Goal: Communication & Community: Participate in discussion

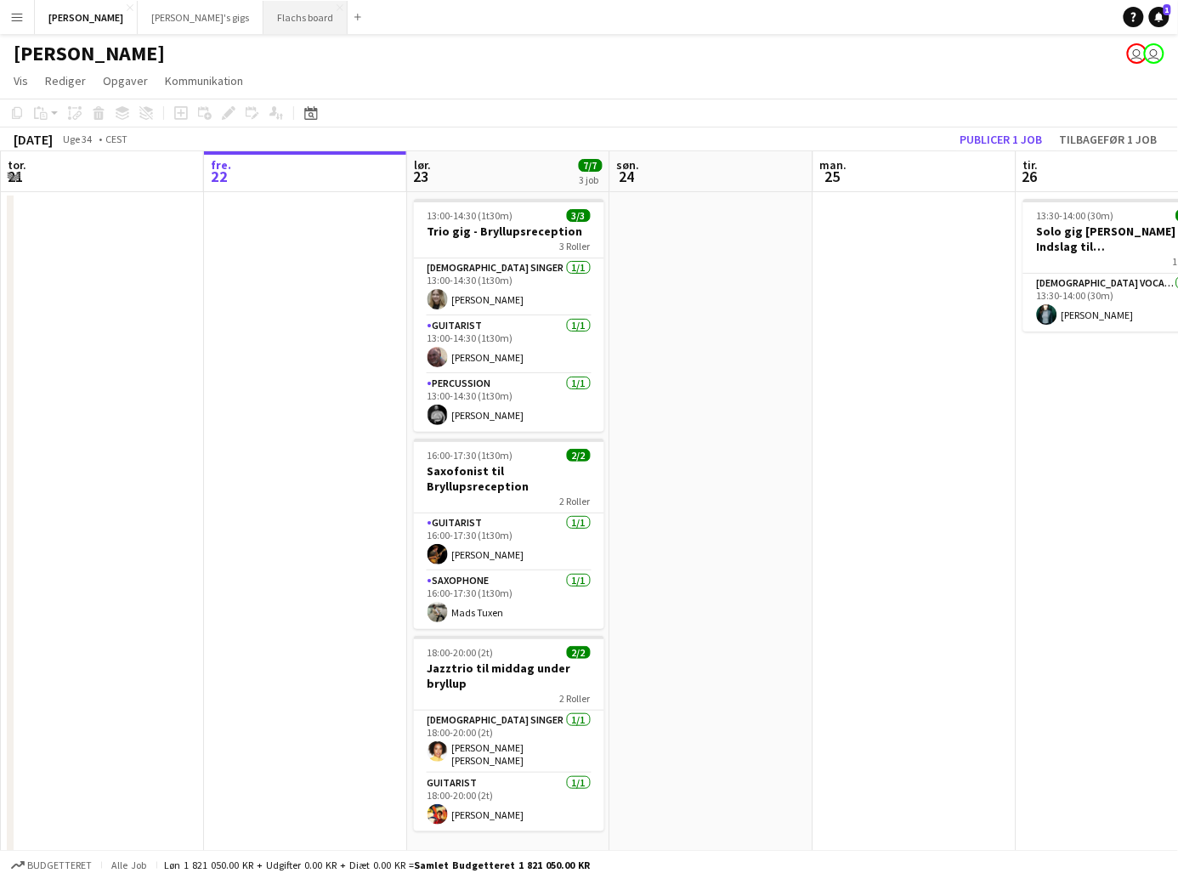
click at [264, 22] on button "Flachs board Luk" at bounding box center [306, 17] width 84 height 33
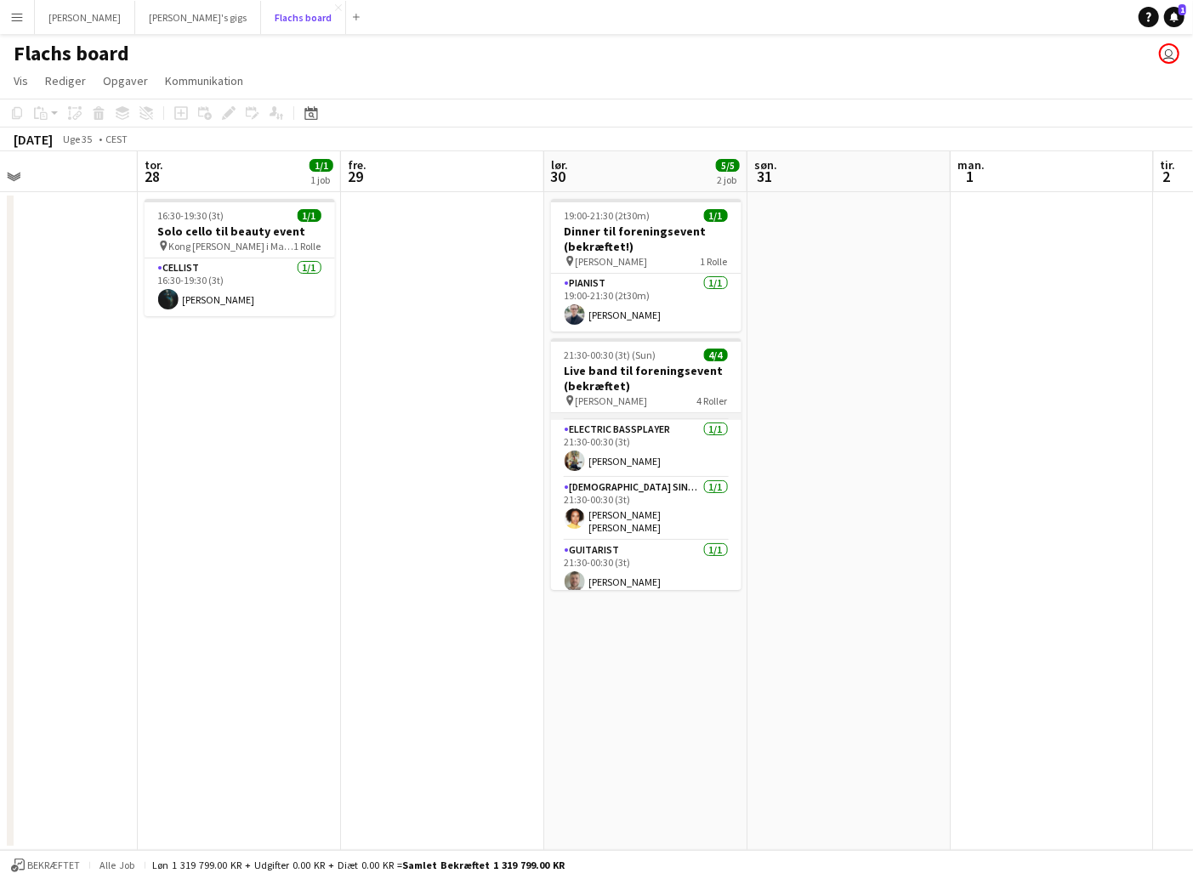
scroll to position [54, 0]
click at [661, 489] on app-card-role "[DEMOGRAPHIC_DATA] Singer [DATE] 21:30-00:30 (3t) [PERSON_NAME] [PERSON_NAME]" at bounding box center [646, 506] width 190 height 63
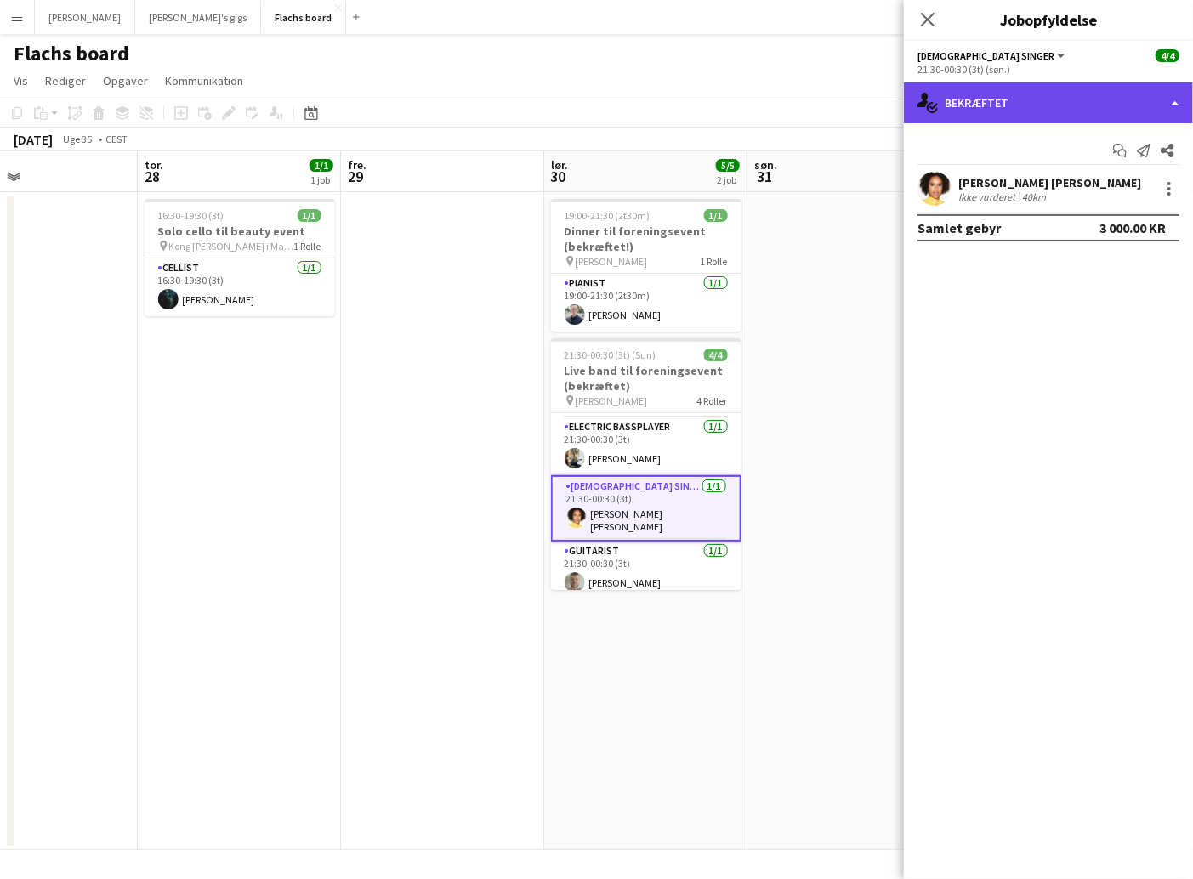
click at [1028, 100] on div "single-neutral-actions-check-2 Bekræftet" at bounding box center [1048, 102] width 289 height 41
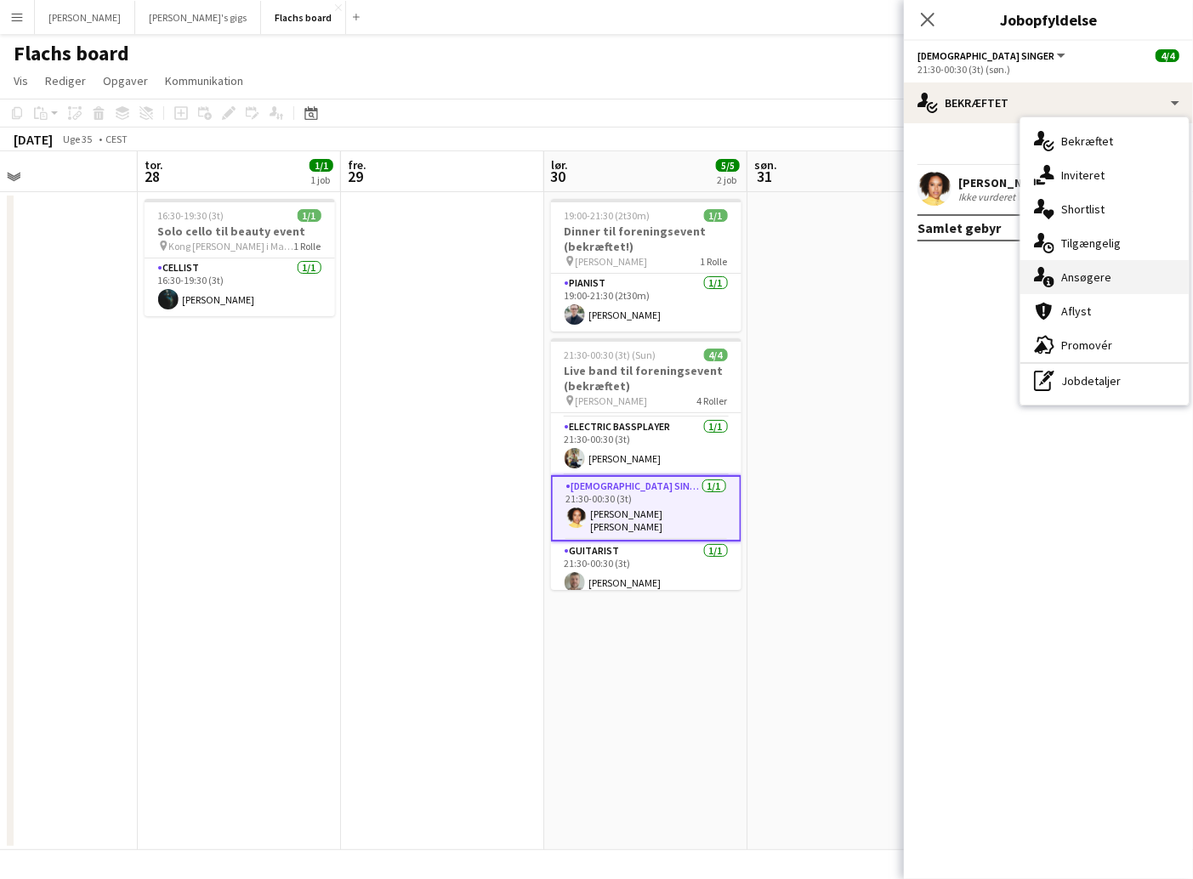
click at [1111, 272] on div "single-neutral-actions-information Ansøgere" at bounding box center [1104, 277] width 168 height 34
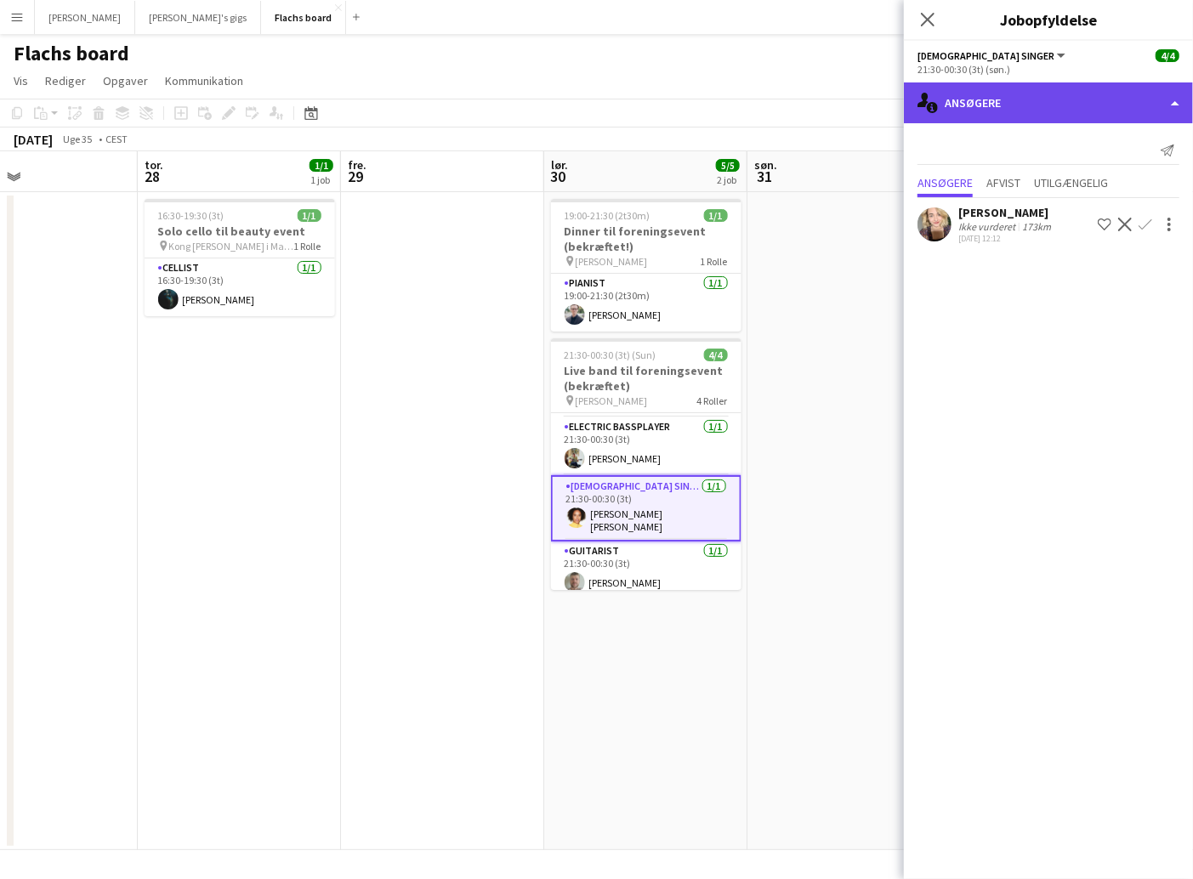
click at [1008, 116] on div "single-neutral-actions-information Ansøgere" at bounding box center [1048, 102] width 289 height 41
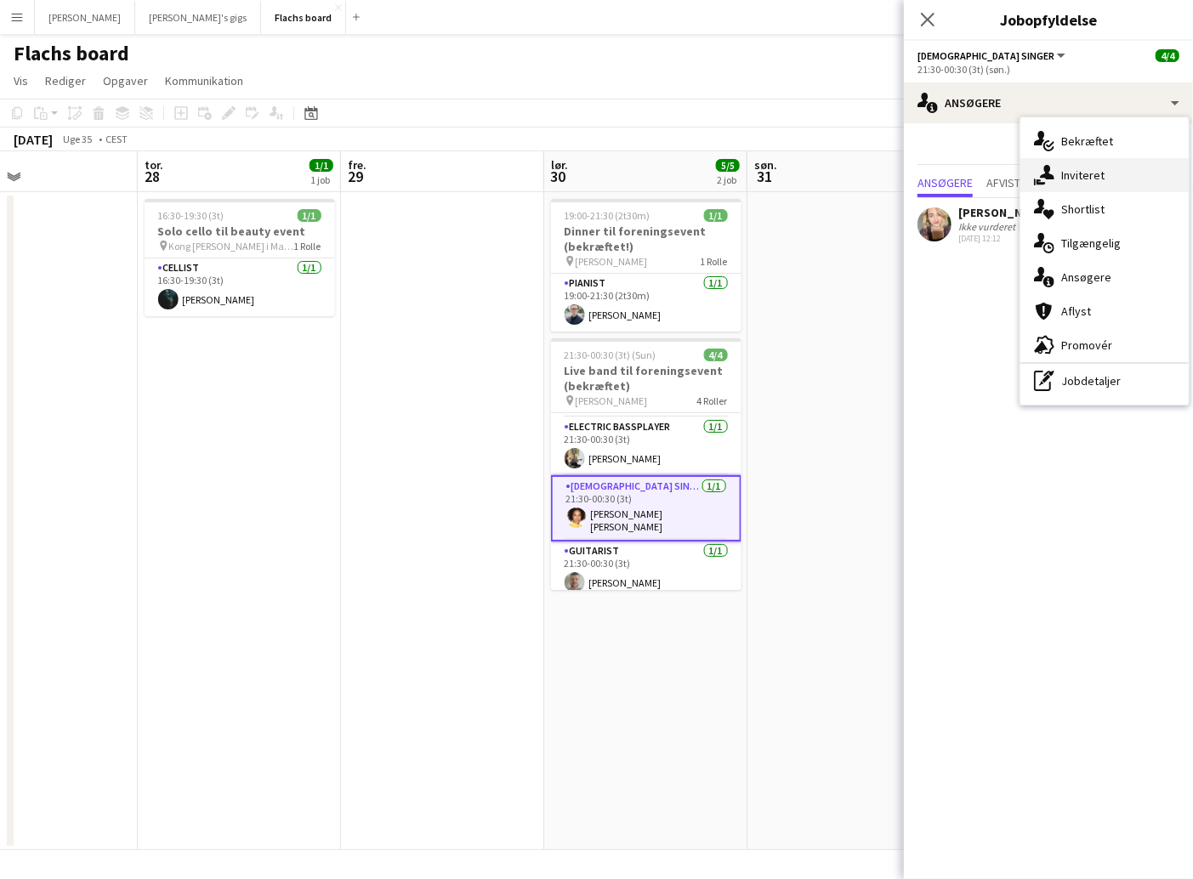
click at [1057, 171] on div "single-neutral-actions-share-1 Inviteret" at bounding box center [1104, 175] width 168 height 34
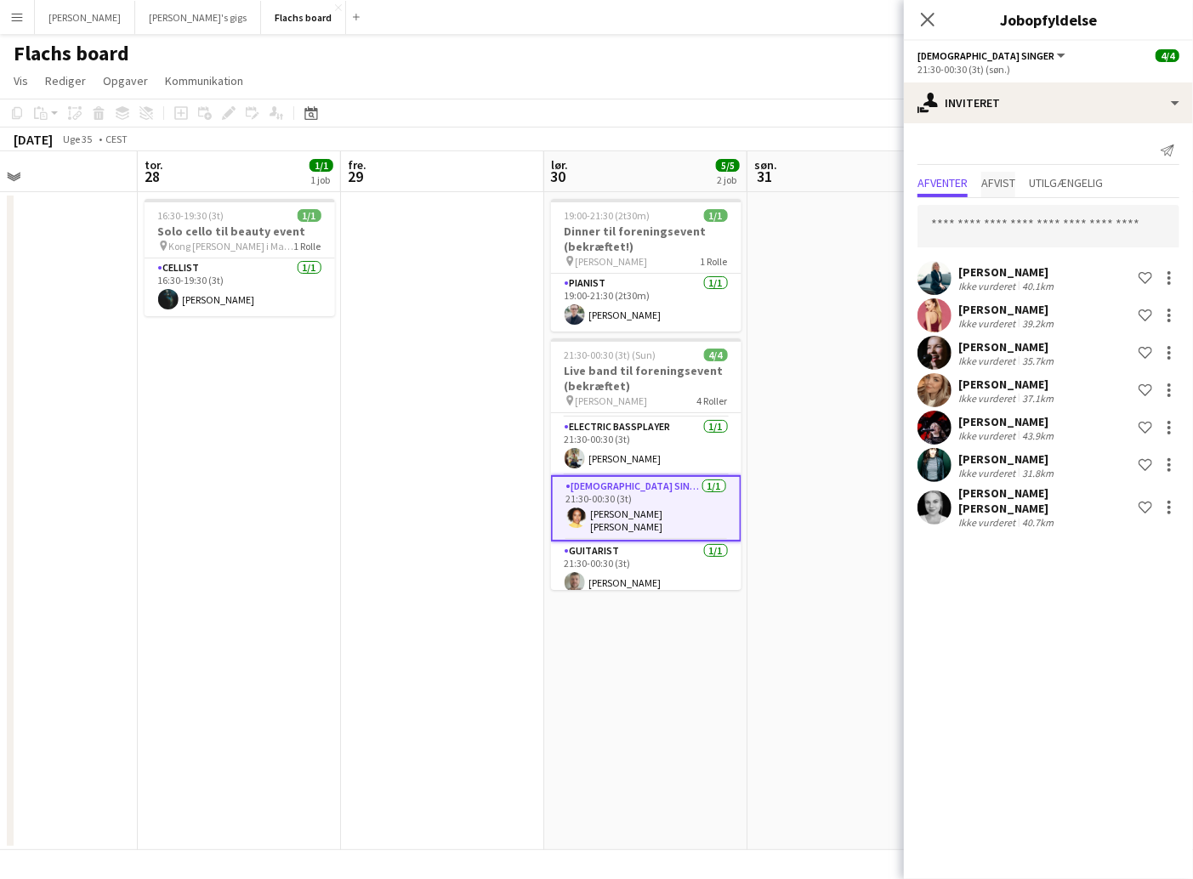
click at [1006, 183] on span "Afvist" at bounding box center [998, 183] width 34 height 12
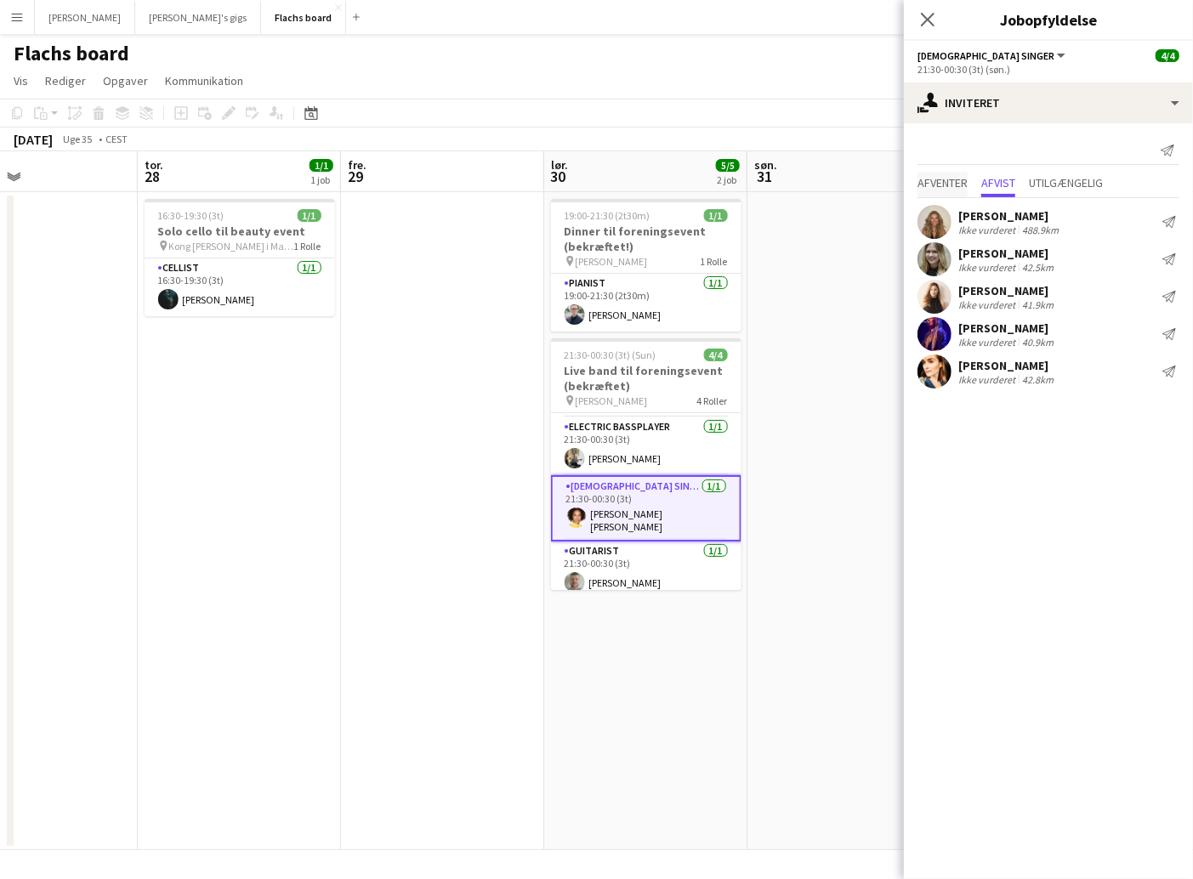
click at [950, 179] on span "Afventer" at bounding box center [942, 183] width 50 height 12
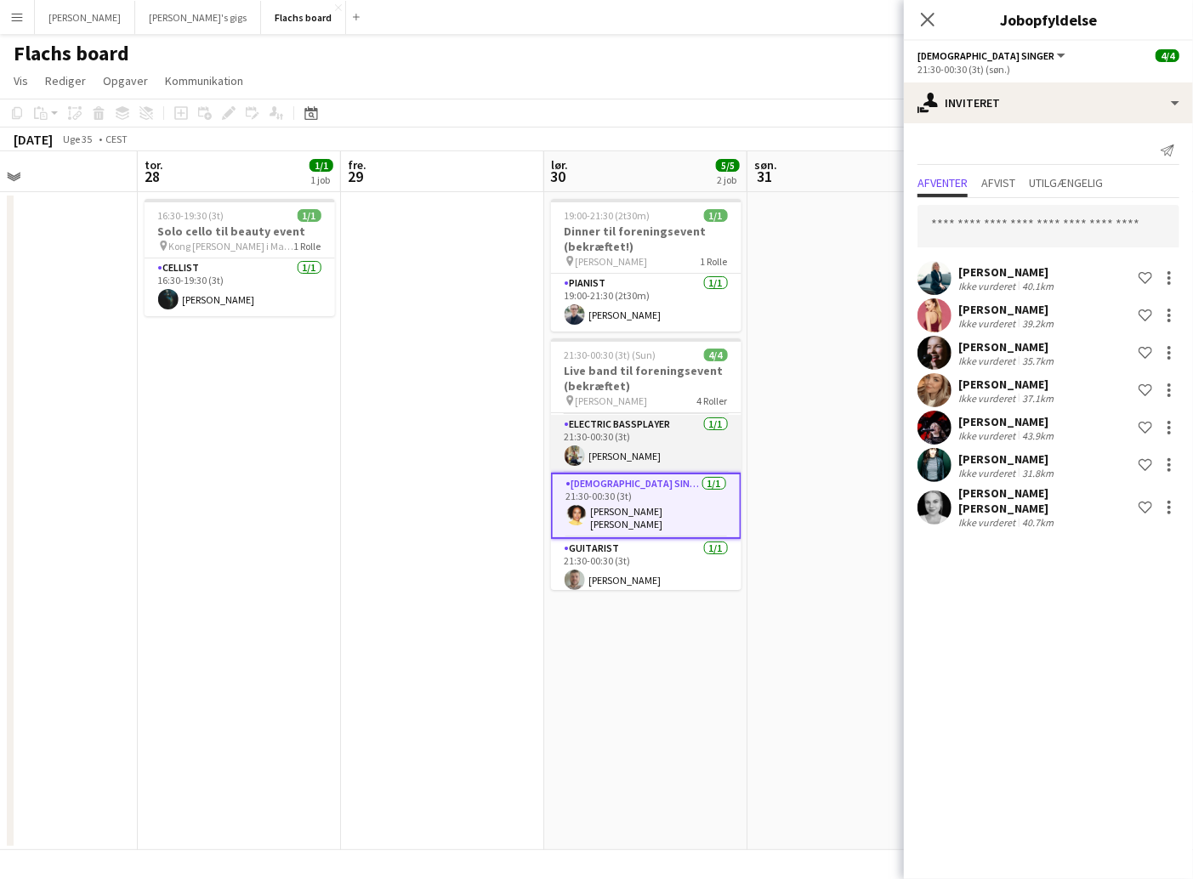
scroll to position [0, 0]
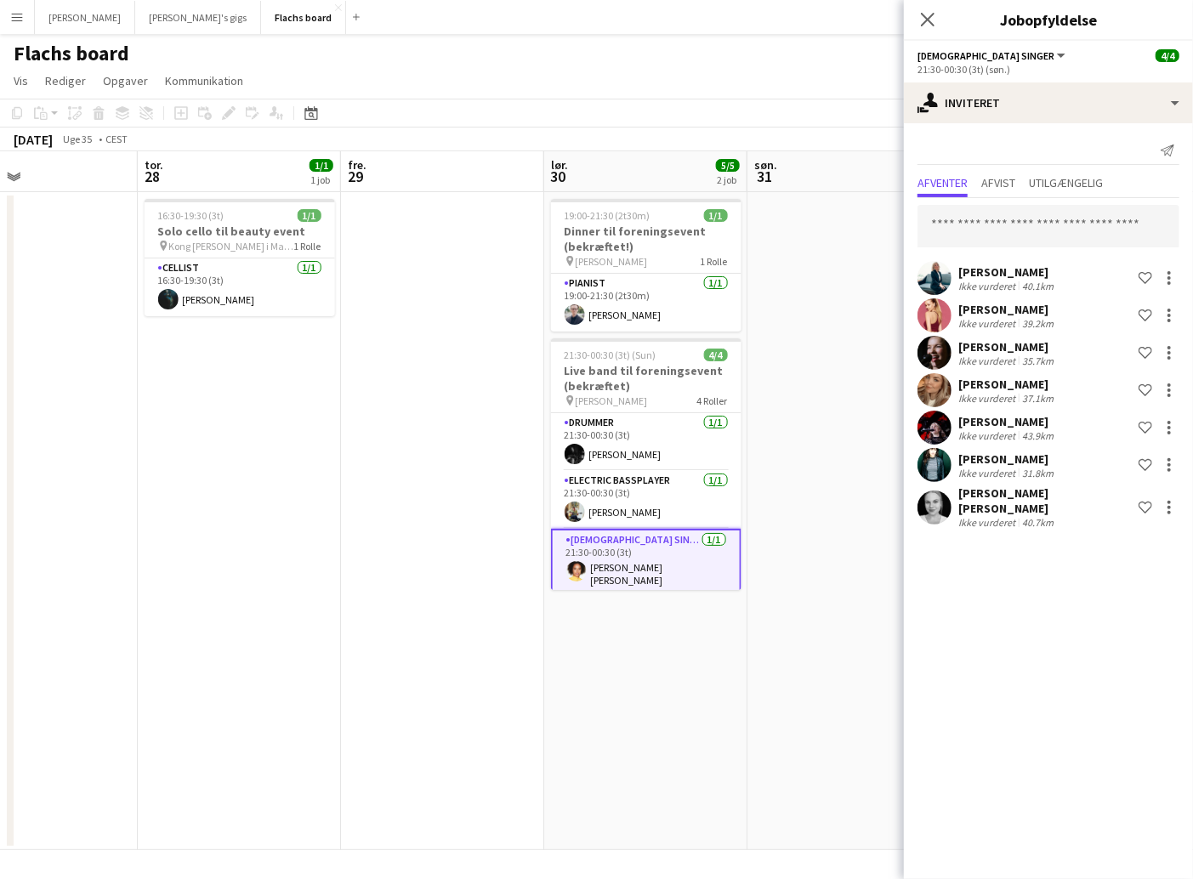
click at [957, 128] on div "Send notifikation Afventer Afvist Utilgængelig [PERSON_NAME] Ikke vurderet 40.1…" at bounding box center [1048, 334] width 289 height 422
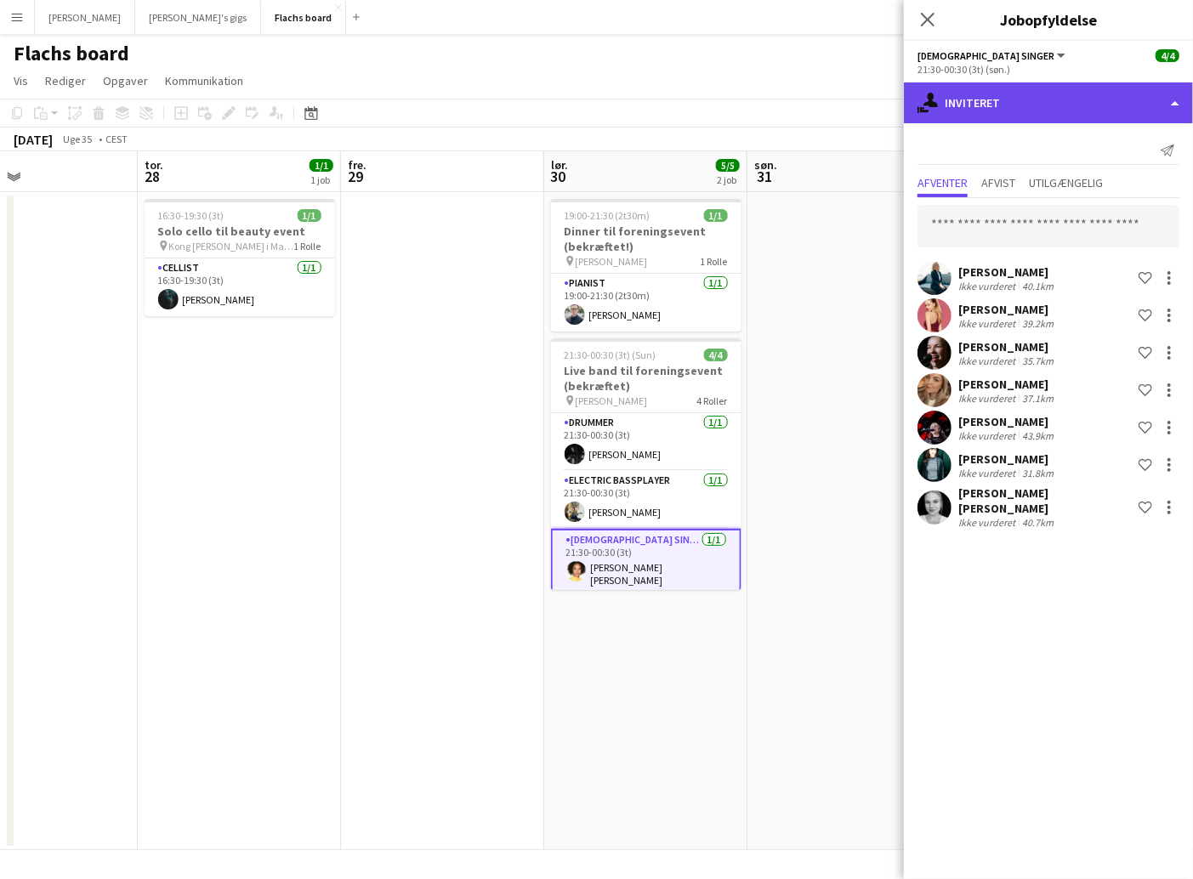
click at [968, 113] on div "single-neutral-actions-share-1 Inviteret" at bounding box center [1048, 102] width 289 height 41
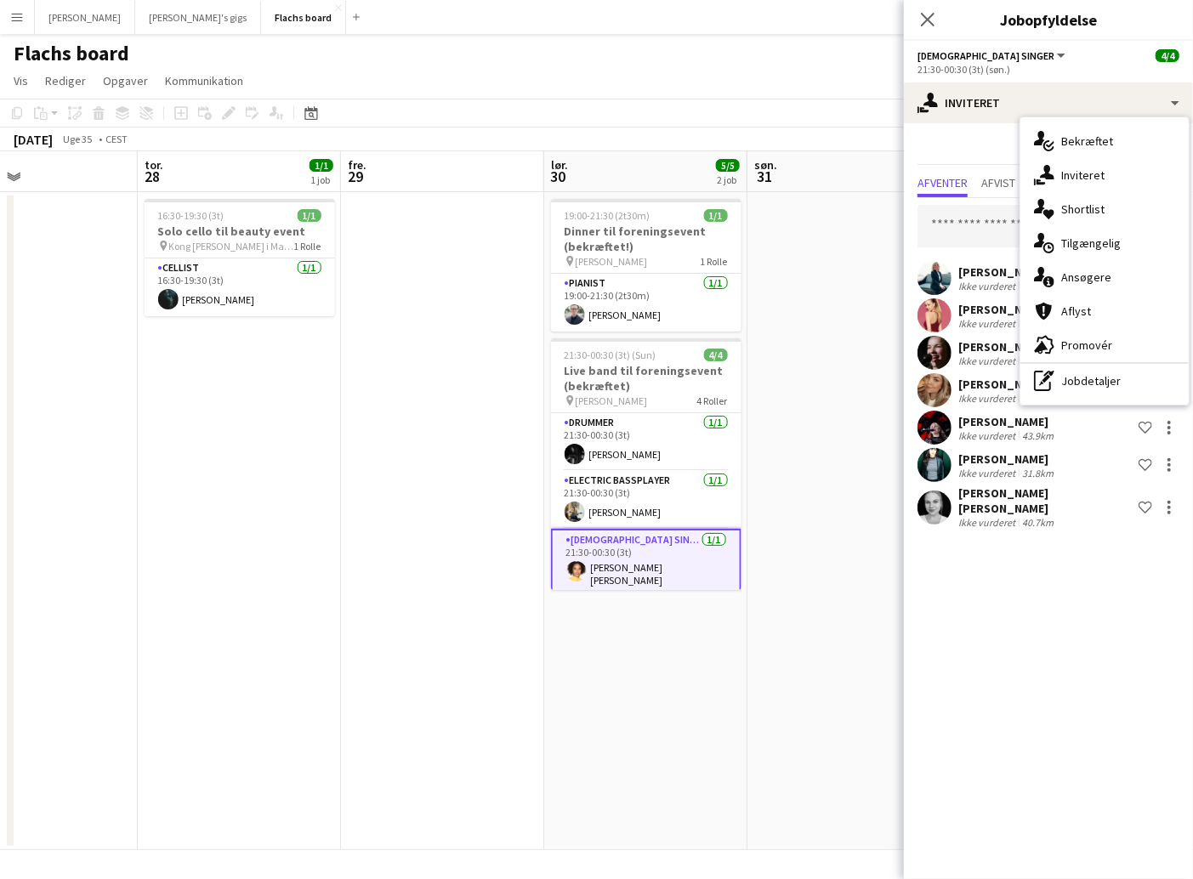
click at [792, 383] on app-date-cell at bounding box center [848, 521] width 203 height 658
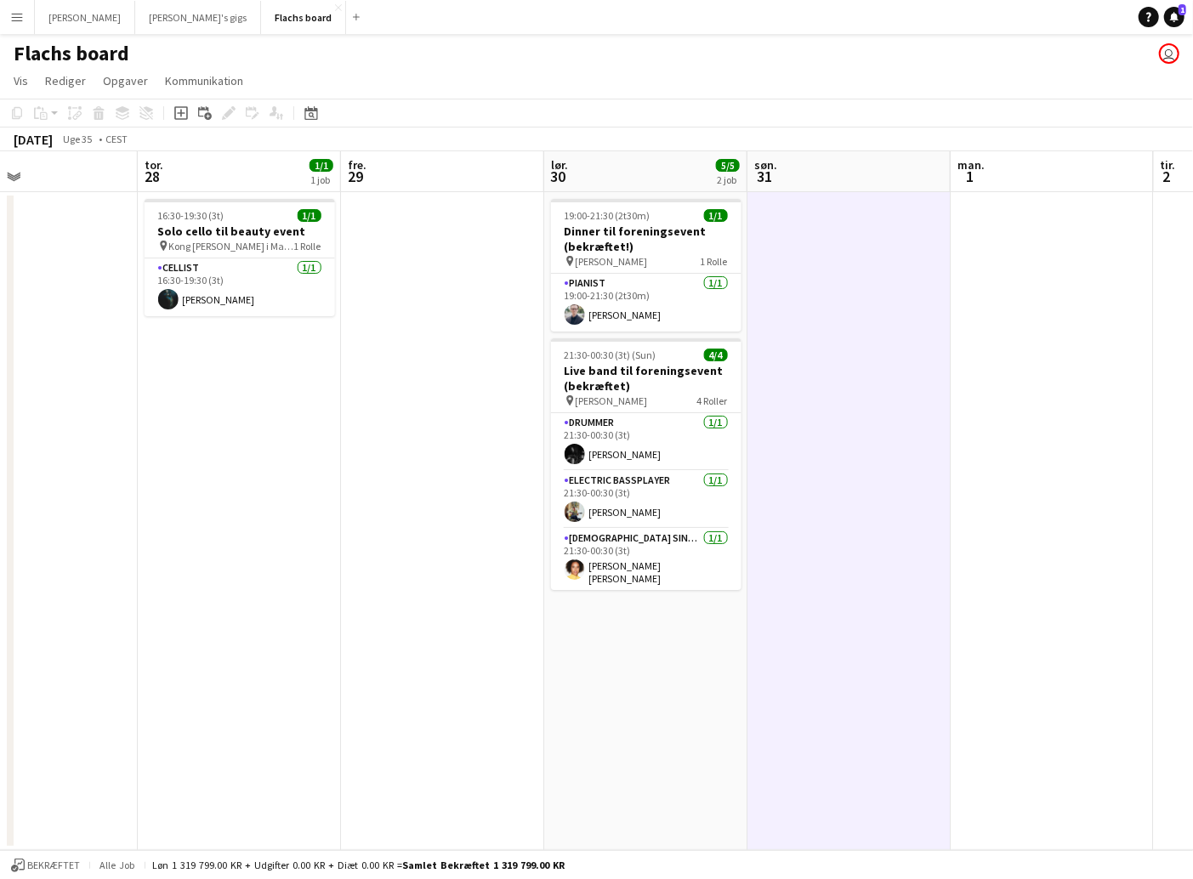
click at [5, 28] on button "Menu" at bounding box center [17, 17] width 34 height 34
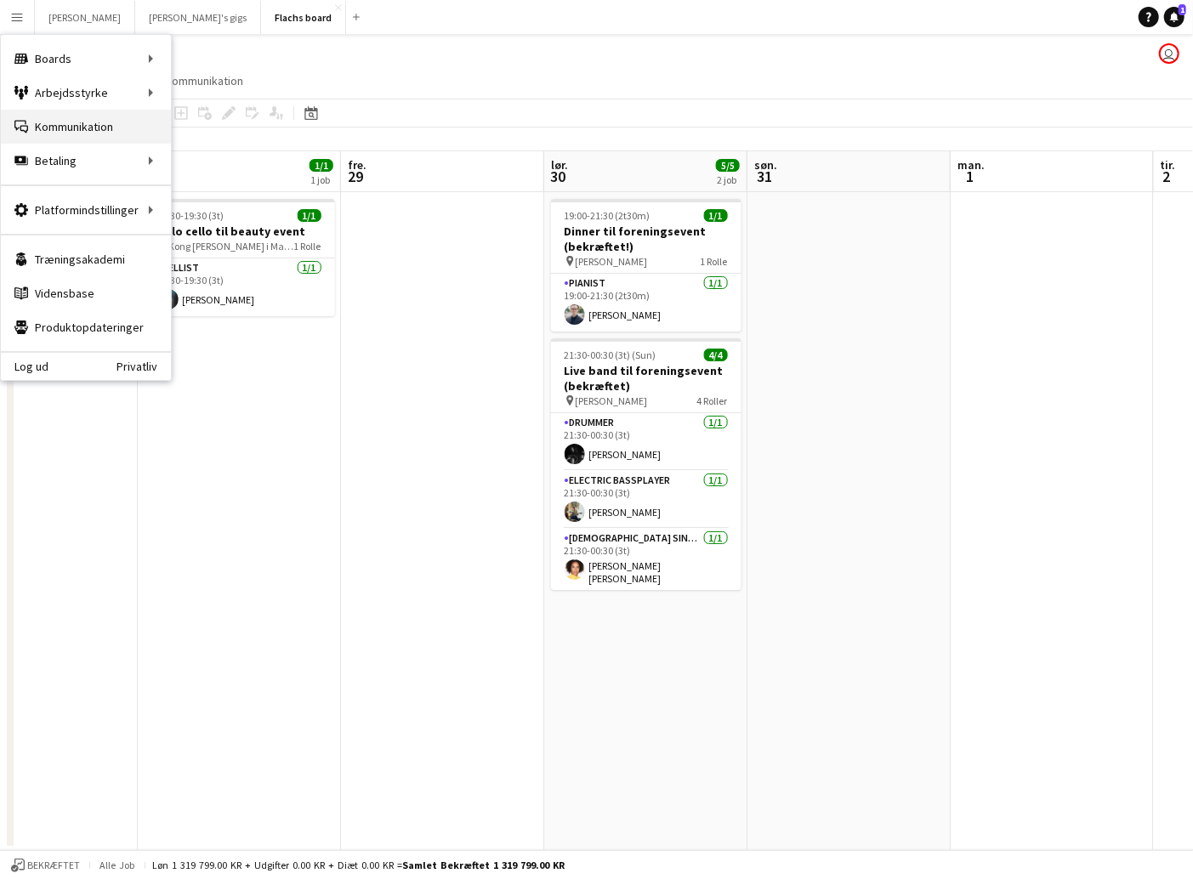
click at [87, 126] on link "Kommunikation Kommunikation" at bounding box center [86, 127] width 170 height 34
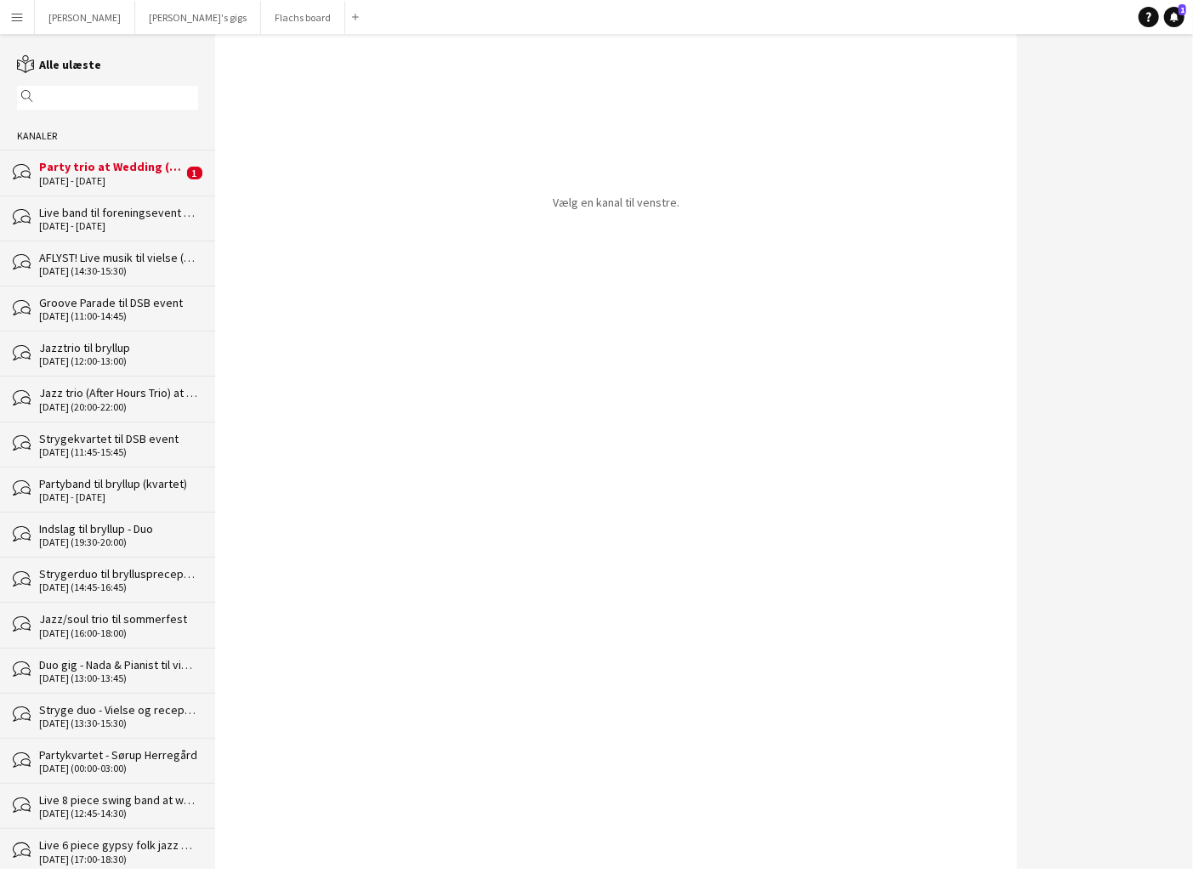
click at [98, 181] on div "[DATE] - [DATE]" at bounding box center [111, 181] width 144 height 12
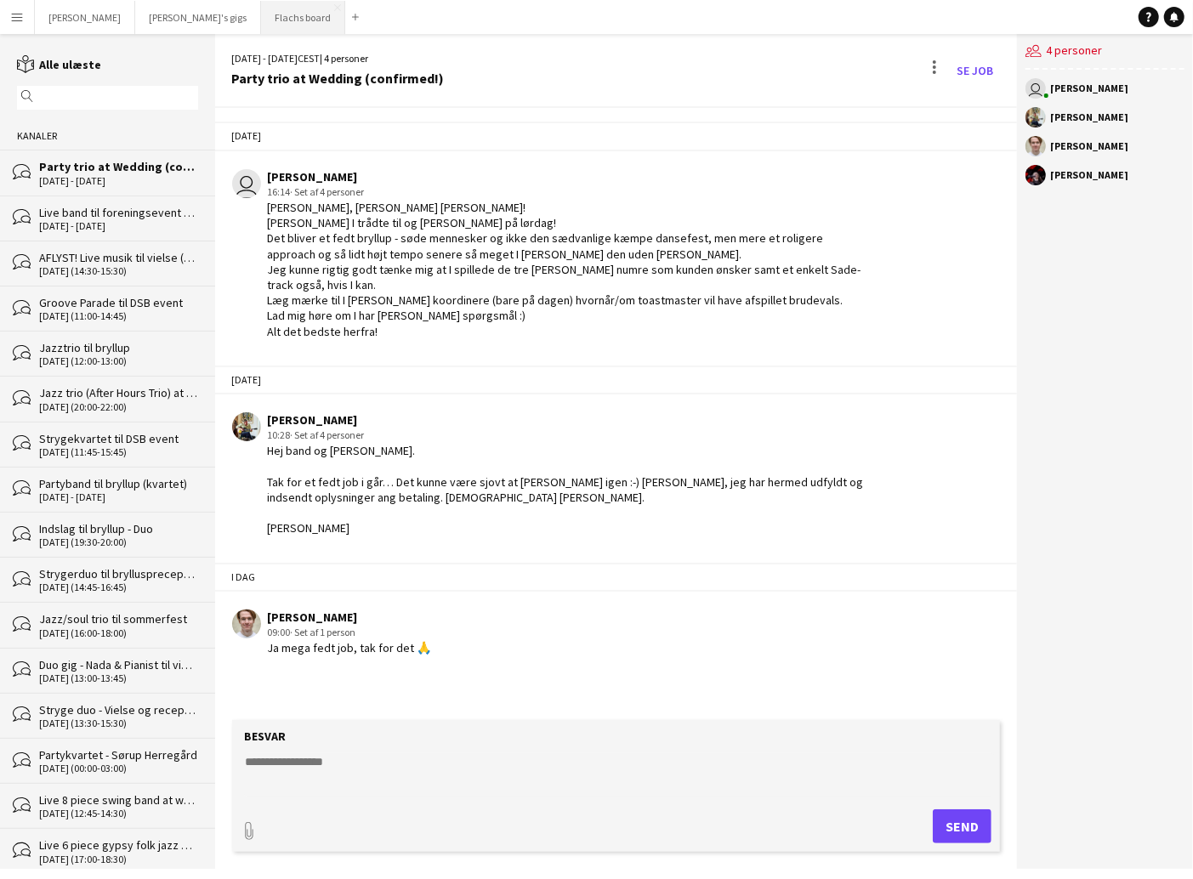
click at [261, 23] on button "Flachs board Luk" at bounding box center [303, 17] width 84 height 33
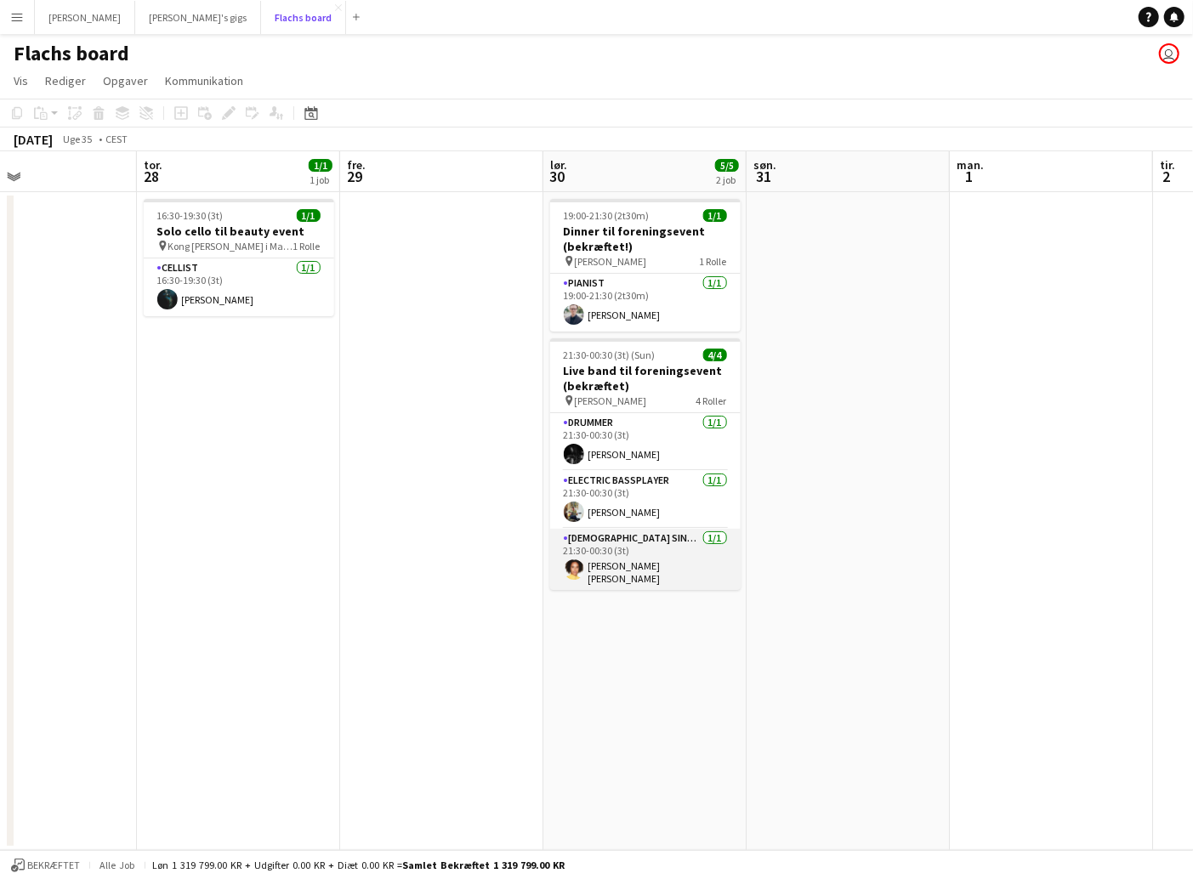
scroll to position [54, 0]
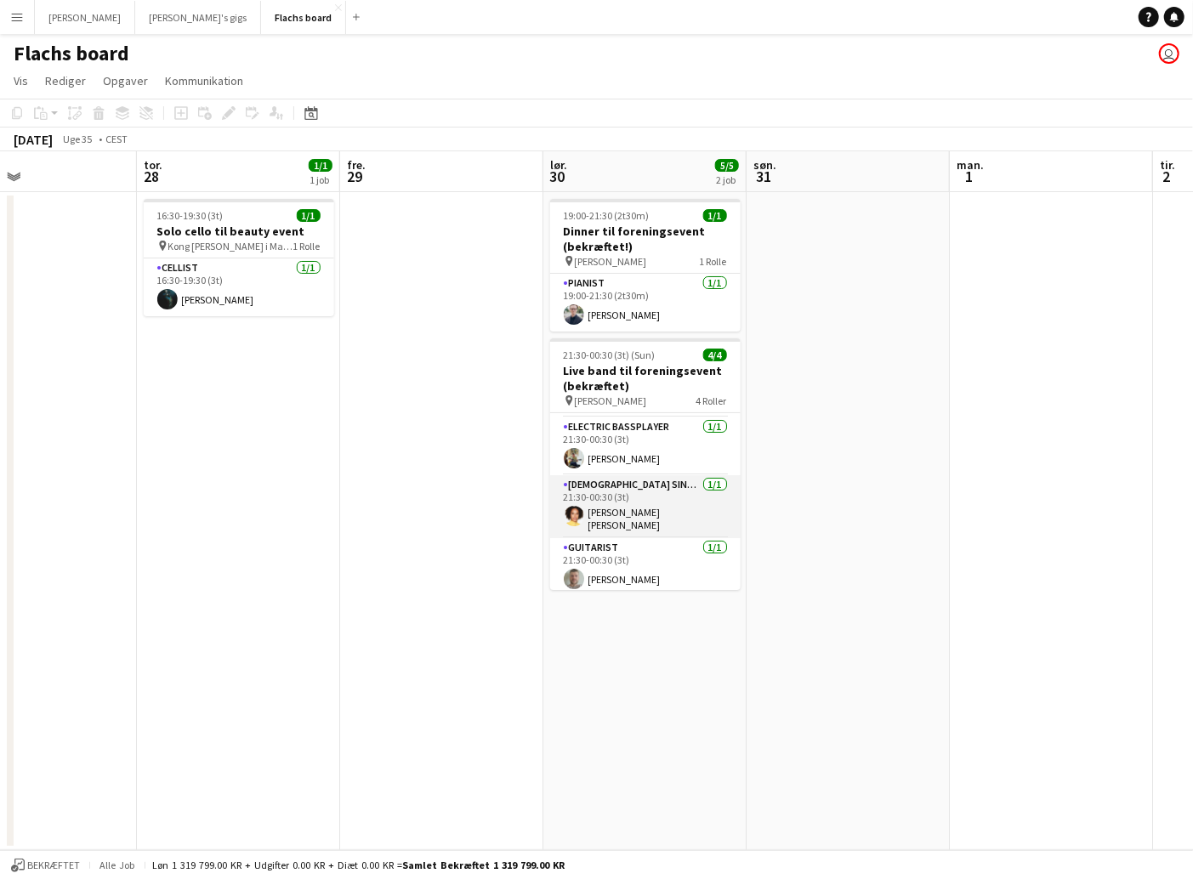
click at [645, 504] on app-card-role "[DEMOGRAPHIC_DATA] Singer [DATE] 21:30-00:30 (3t) [PERSON_NAME] [PERSON_NAME]" at bounding box center [645, 506] width 190 height 63
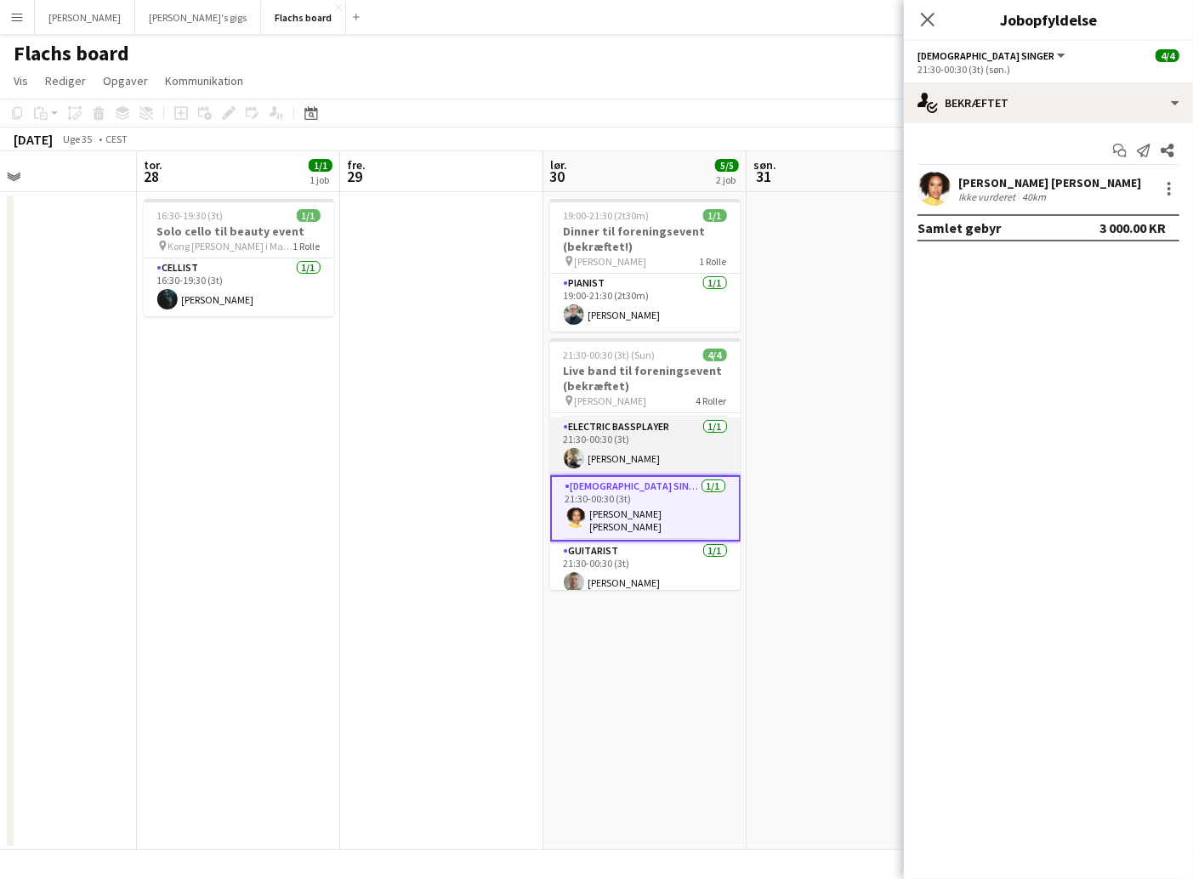
scroll to position [0, 0]
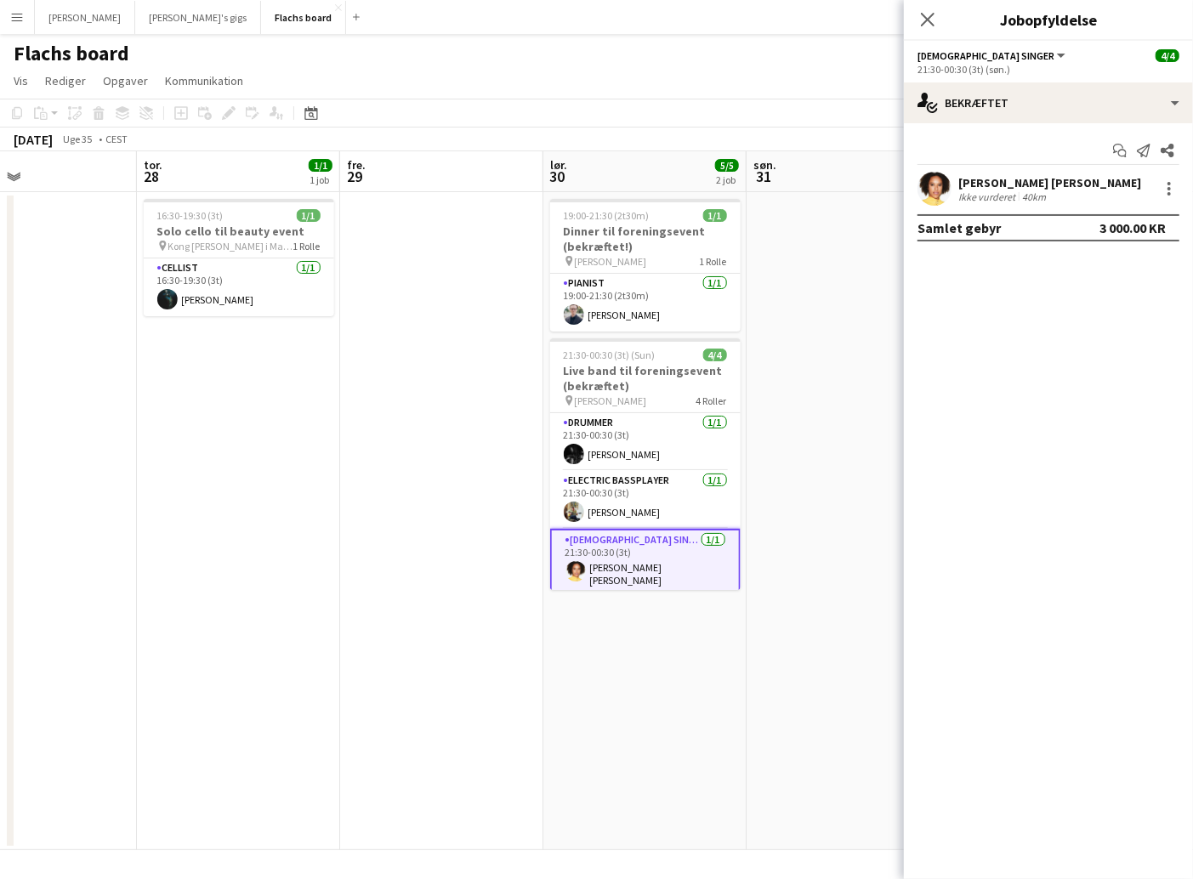
click at [817, 408] on app-date-cell at bounding box center [847, 521] width 203 height 658
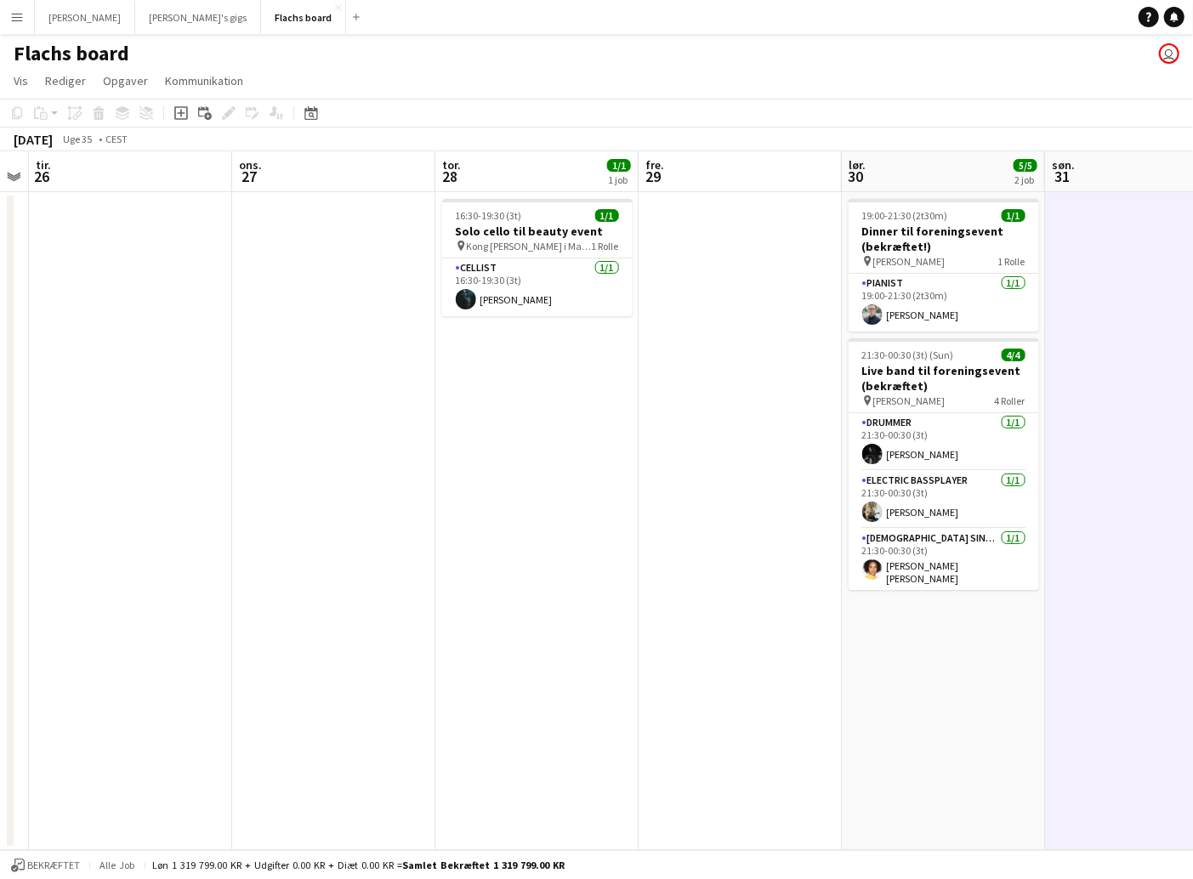
click at [12, 22] on app-icon "Menu" at bounding box center [17, 17] width 14 height 14
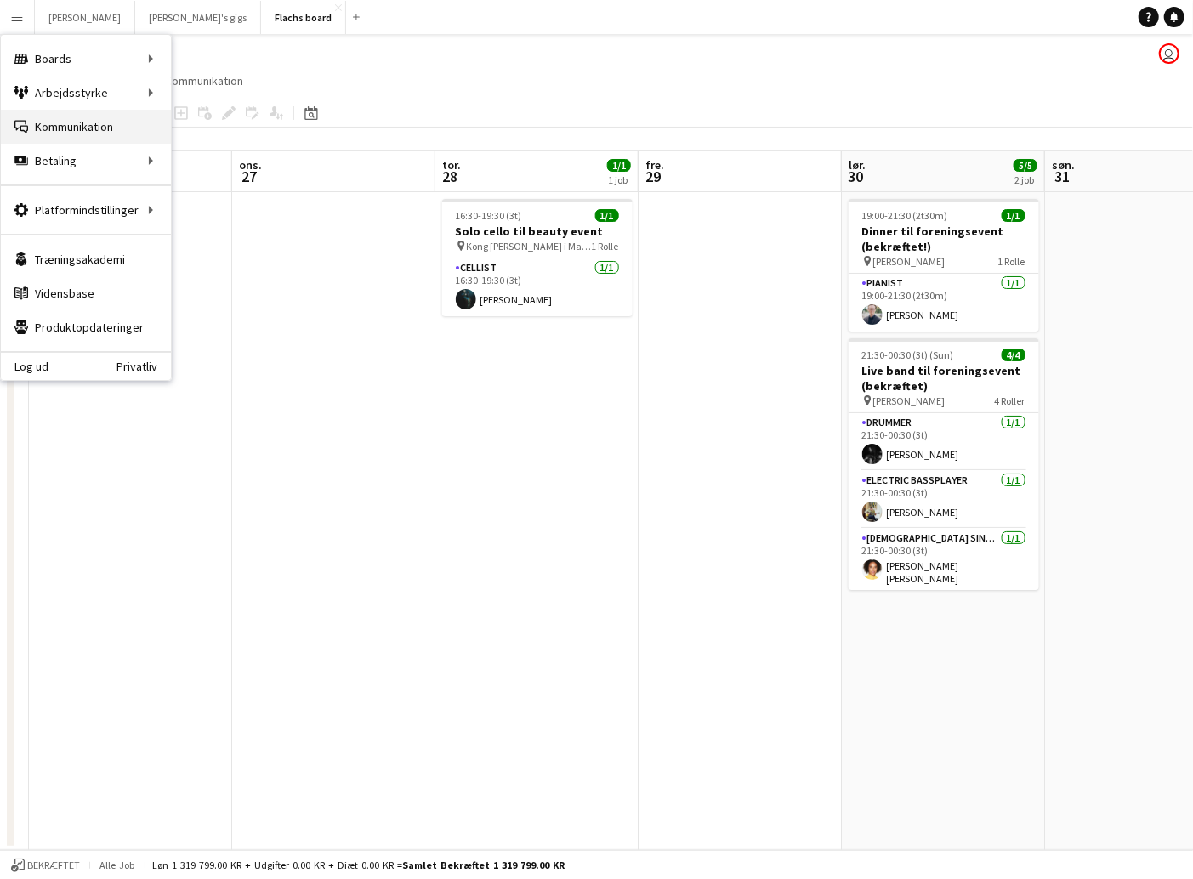
click at [79, 125] on link "Kommunikation Kommunikation" at bounding box center [86, 127] width 170 height 34
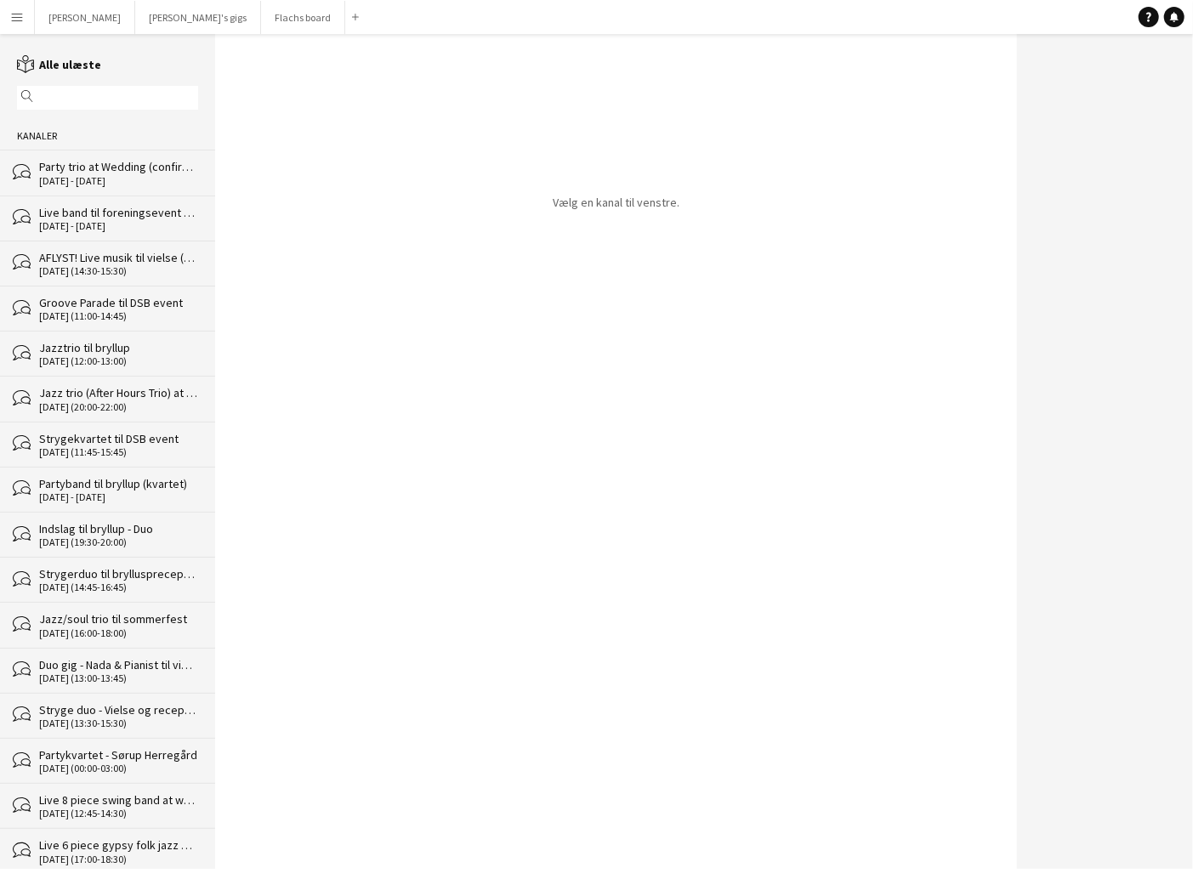
click at [98, 173] on div "Party trio at Wedding (confirmed!)" at bounding box center [118, 166] width 159 height 15
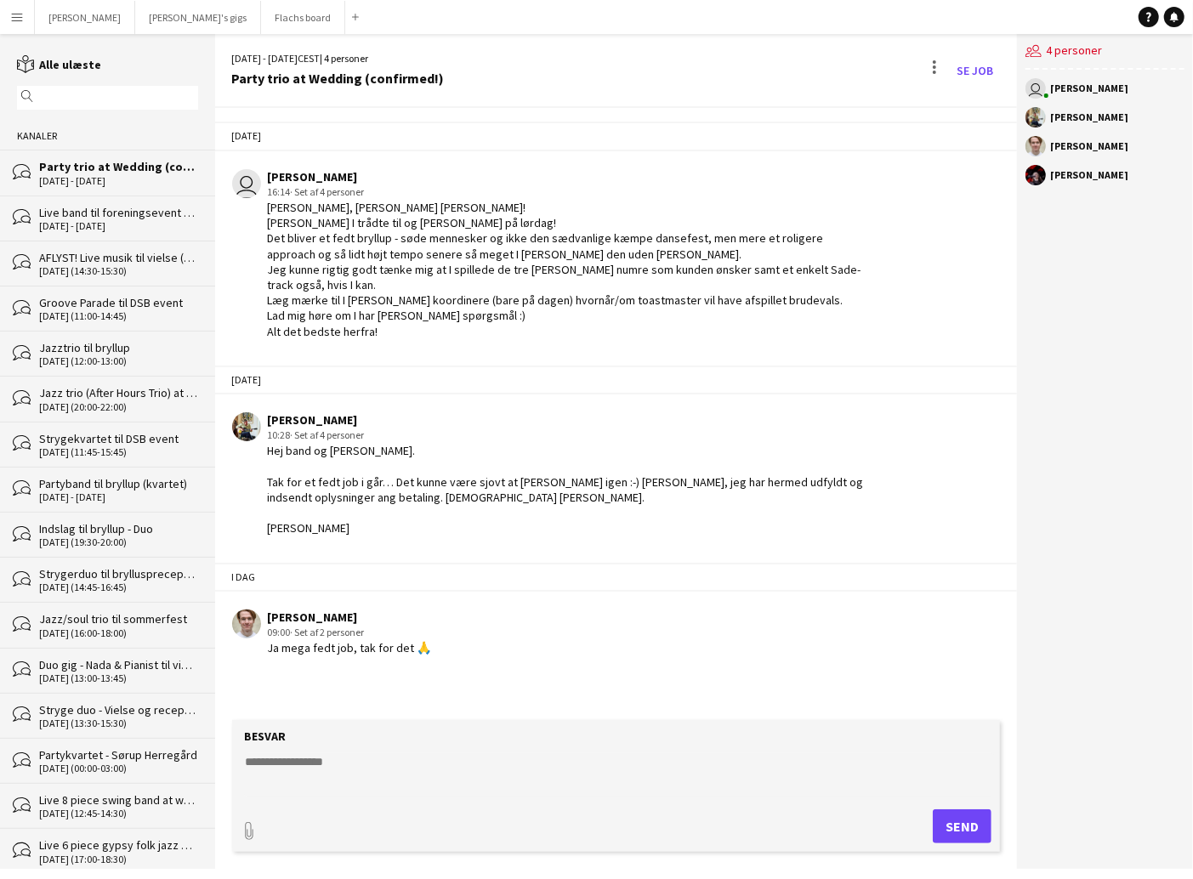
click at [129, 209] on div "Live band til foreningsevent (bekræftet)" at bounding box center [118, 212] width 159 height 15
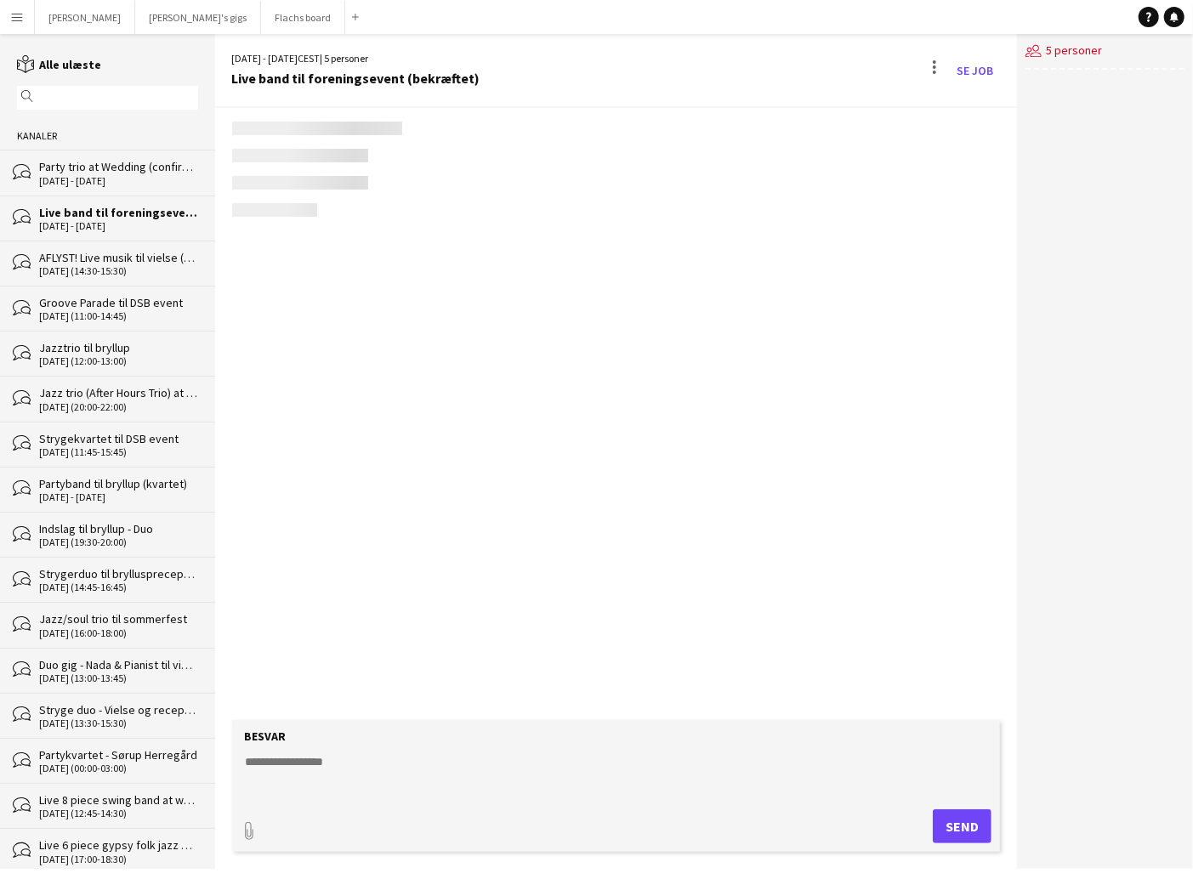
scroll to position [20, 0]
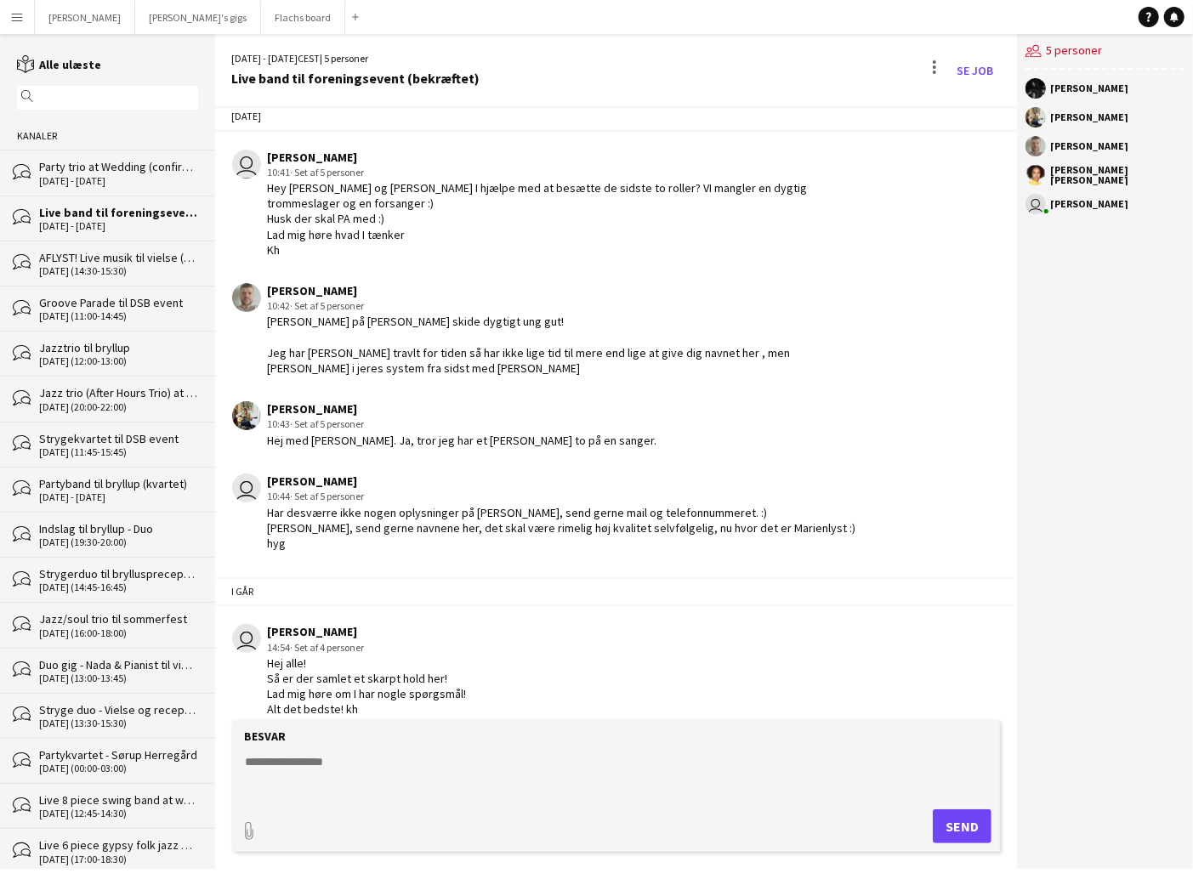
click at [102, 168] on div "Party trio at Wedding (confirmed!)" at bounding box center [118, 166] width 159 height 15
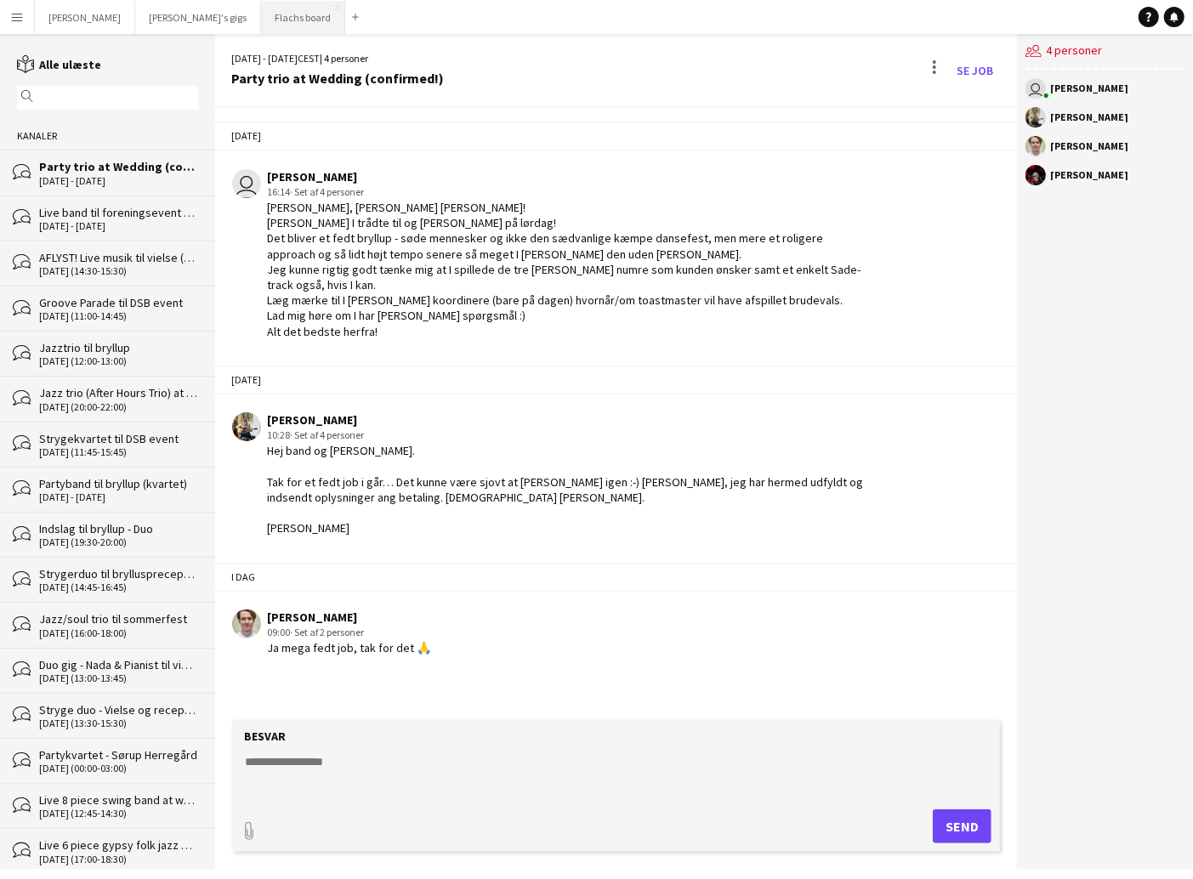
click at [261, 12] on button "Flachs board Luk" at bounding box center [303, 17] width 84 height 33
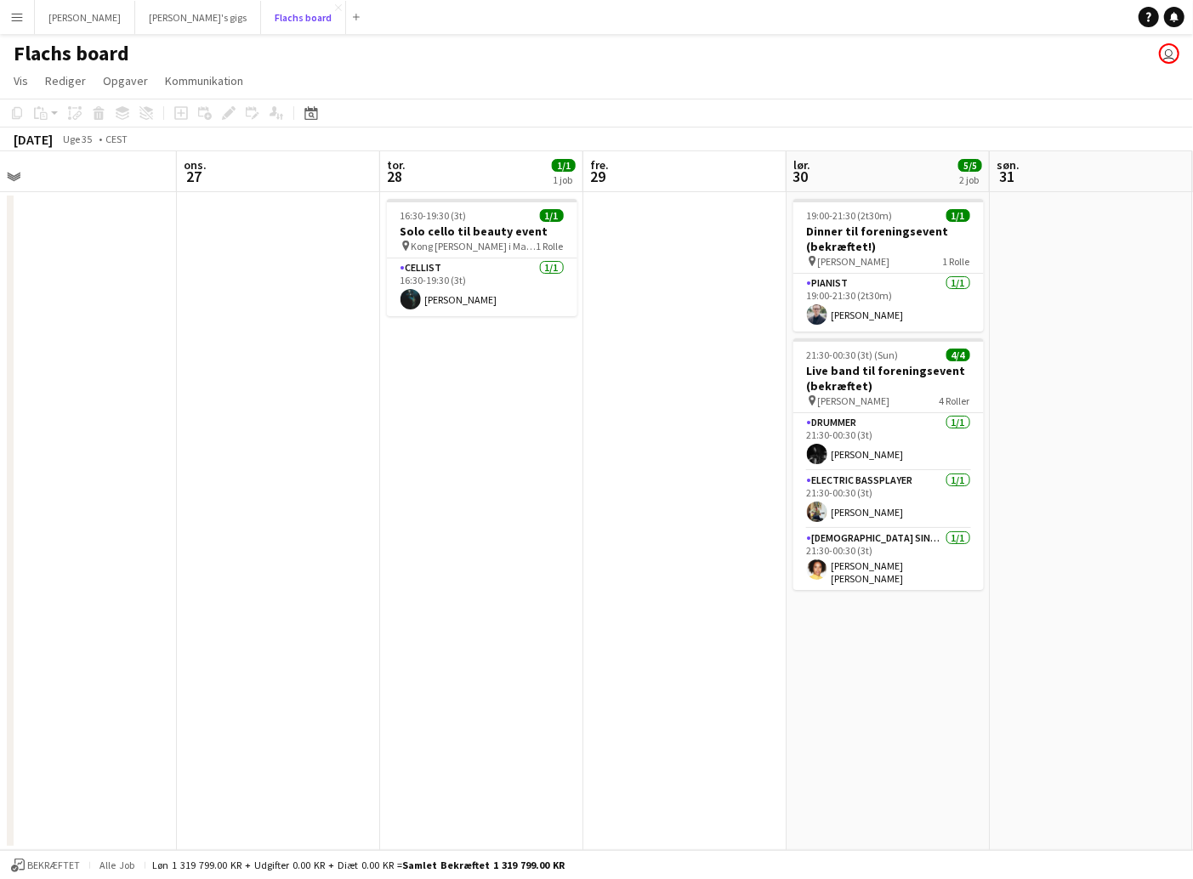
scroll to position [0, 624]
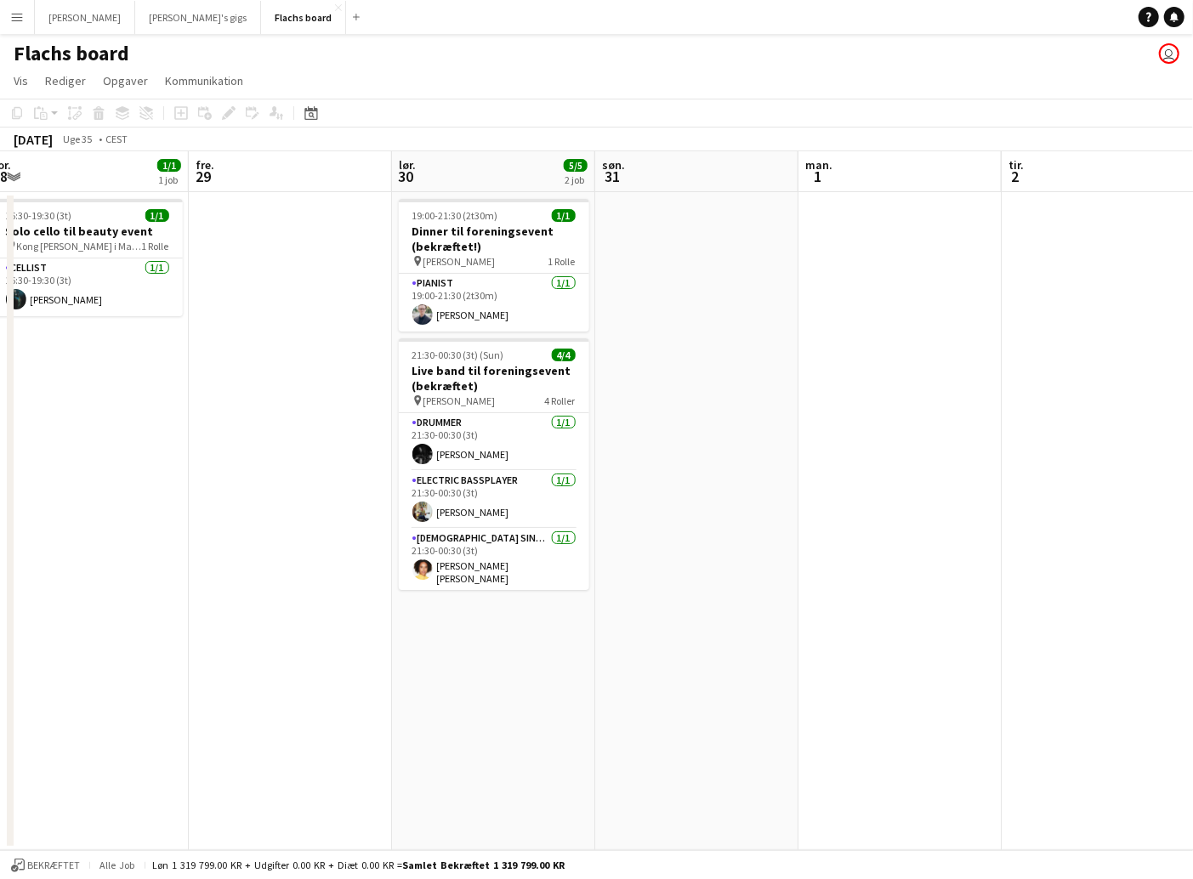
click at [649, 374] on app-date-cell at bounding box center [696, 521] width 203 height 658
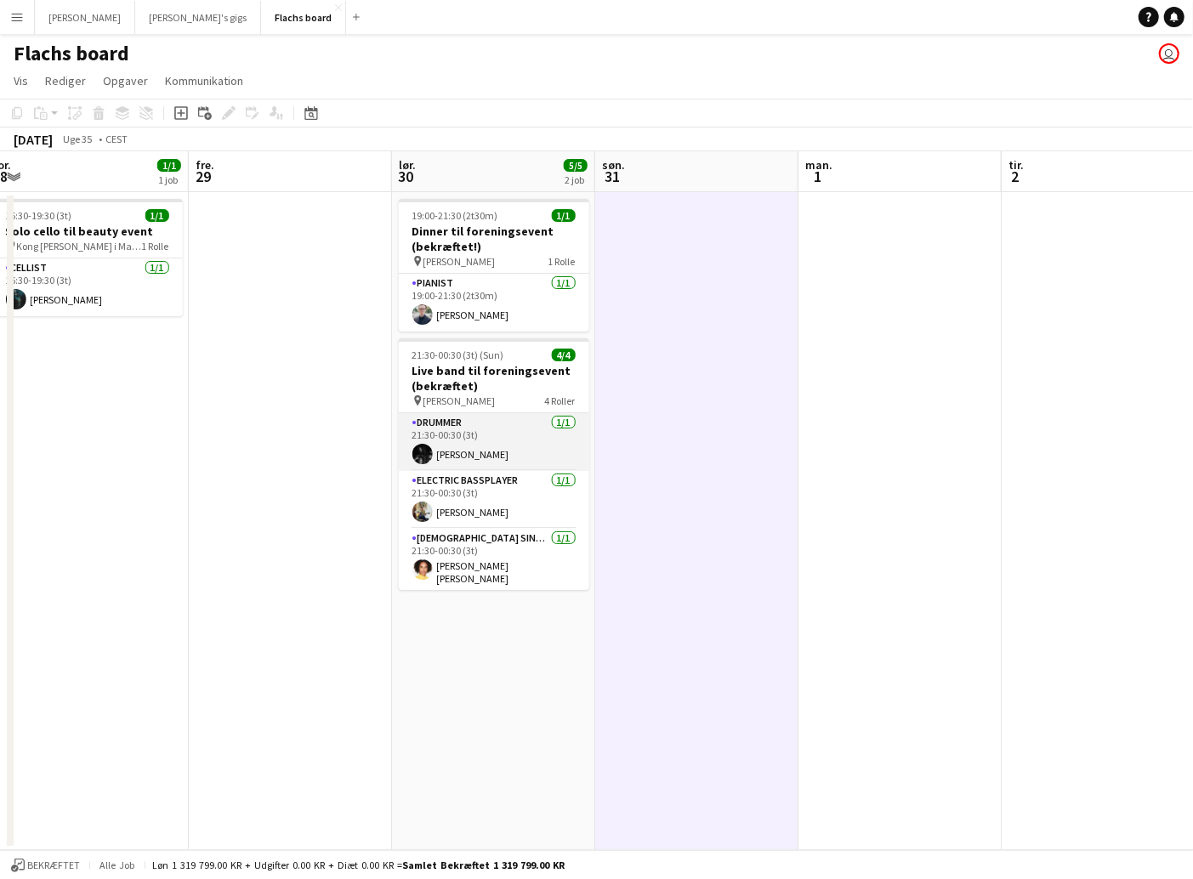
scroll to position [54, 0]
